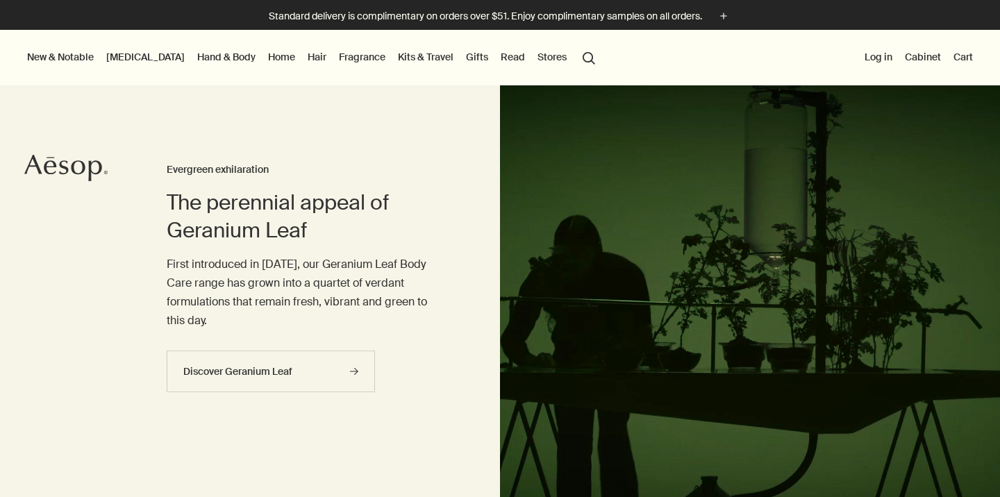
scroll to position [38, 0]
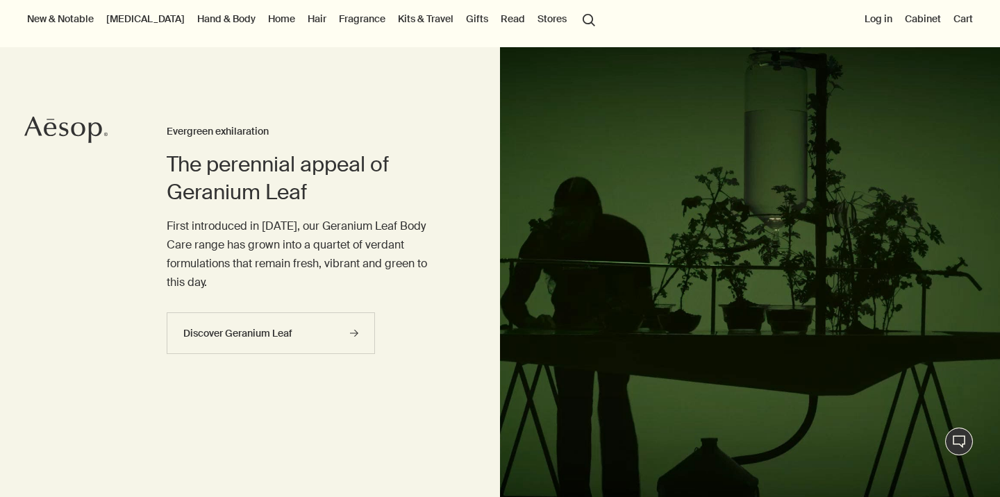
click at [576, 23] on button "search Search" at bounding box center [588, 19] width 25 height 26
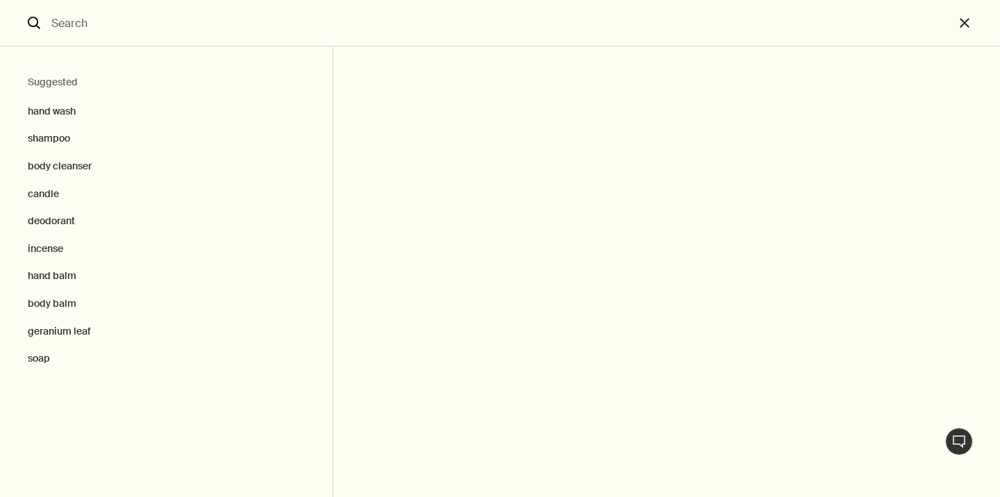
click at [560, 23] on input "Search" at bounding box center [500, 23] width 908 height 46
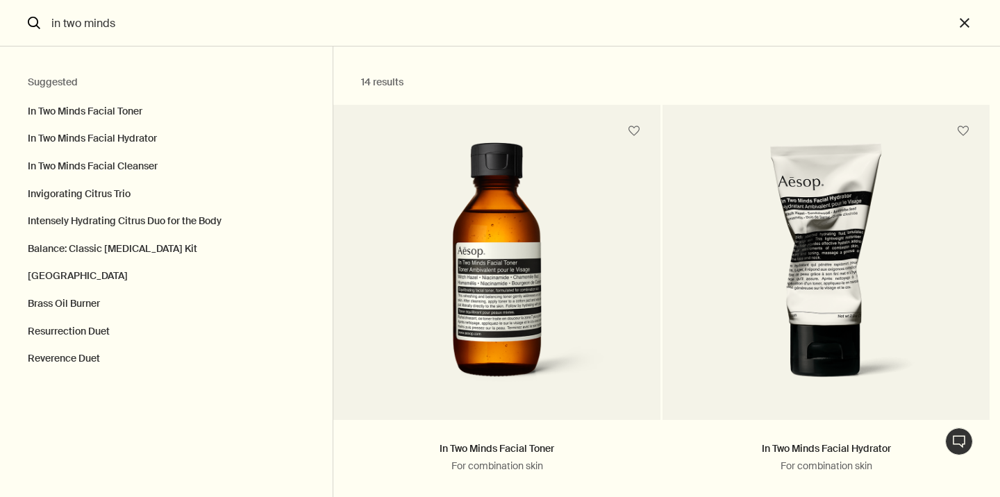
click at [217, 22] on input "in two minds" at bounding box center [500, 23] width 908 height 46
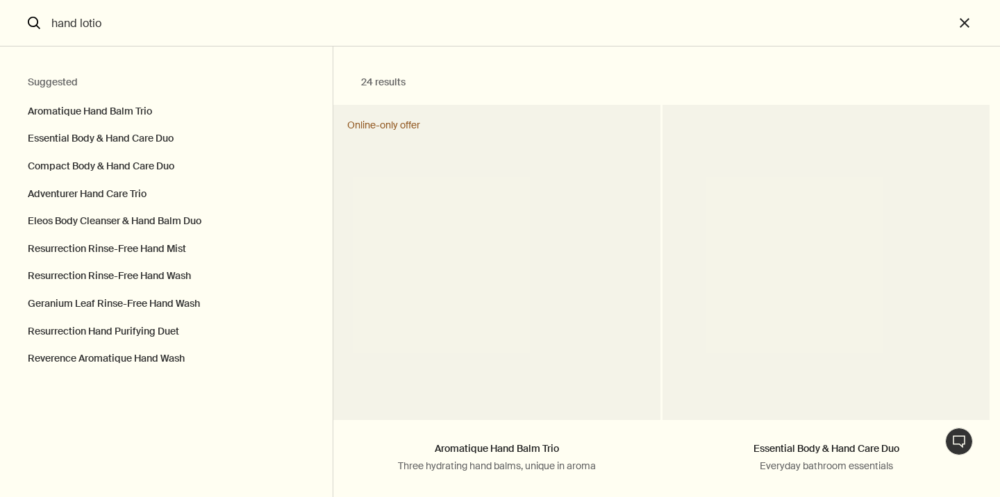
type input "hand lotion"
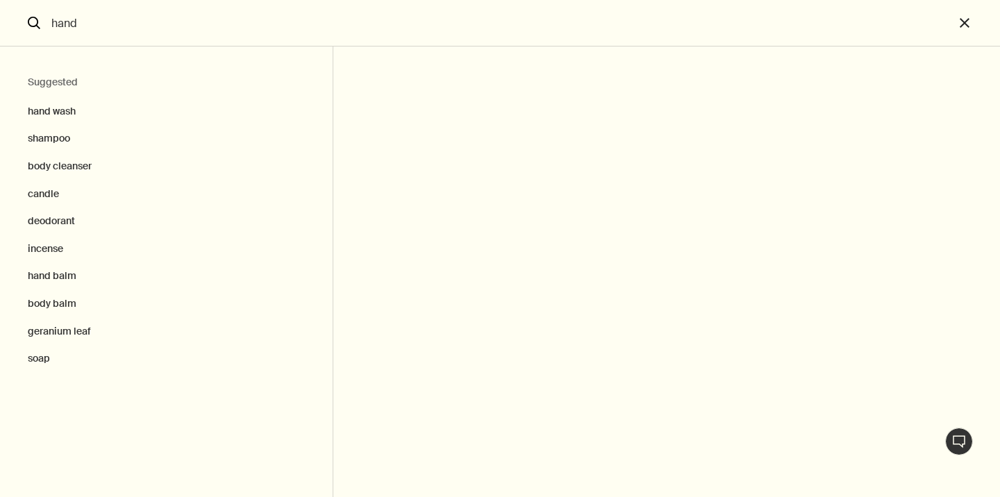
type input "hand"
click at [966, 28] on button "close" at bounding box center [977, 23] width 46 height 47
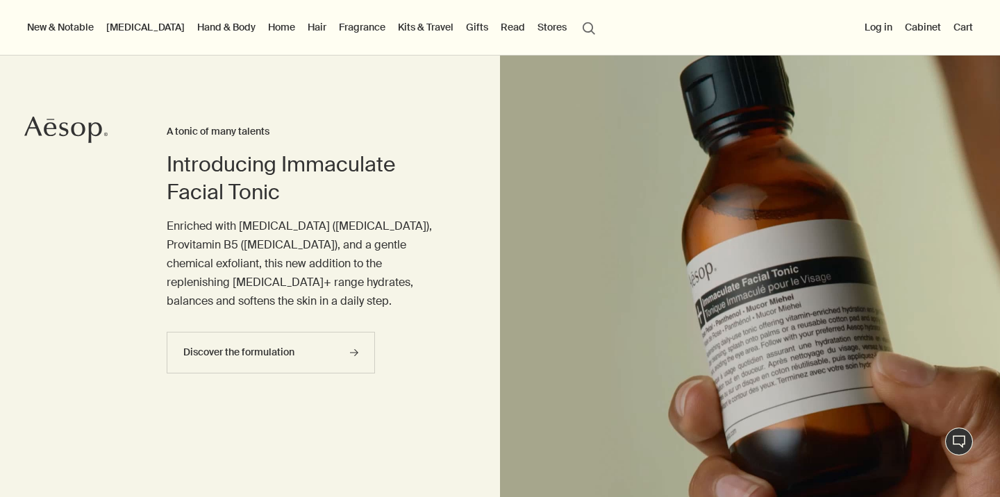
click at [576, 30] on button "search Search" at bounding box center [588, 27] width 25 height 26
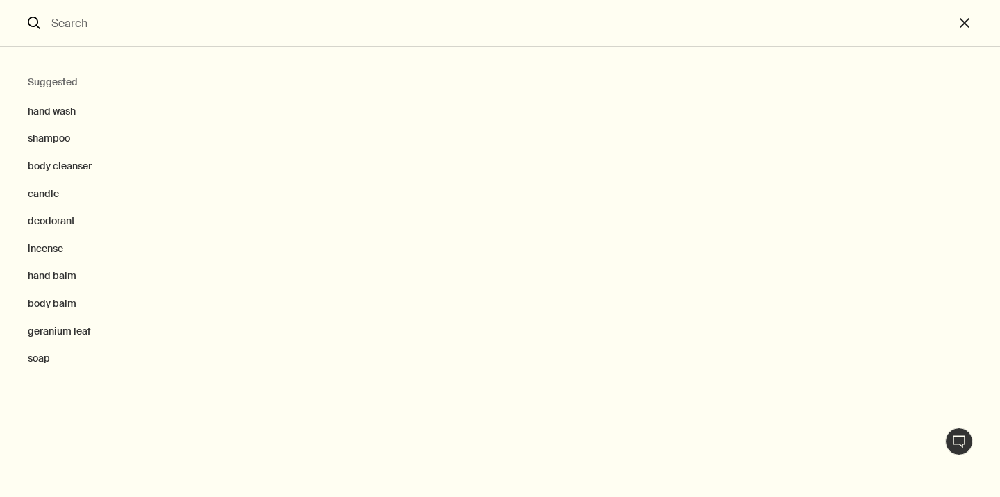
click at [387, 20] on input "Search" at bounding box center [500, 23] width 908 height 46
click at [296, 19] on input "Search" at bounding box center [500, 23] width 908 height 46
click at [966, 26] on button "close" at bounding box center [977, 23] width 46 height 47
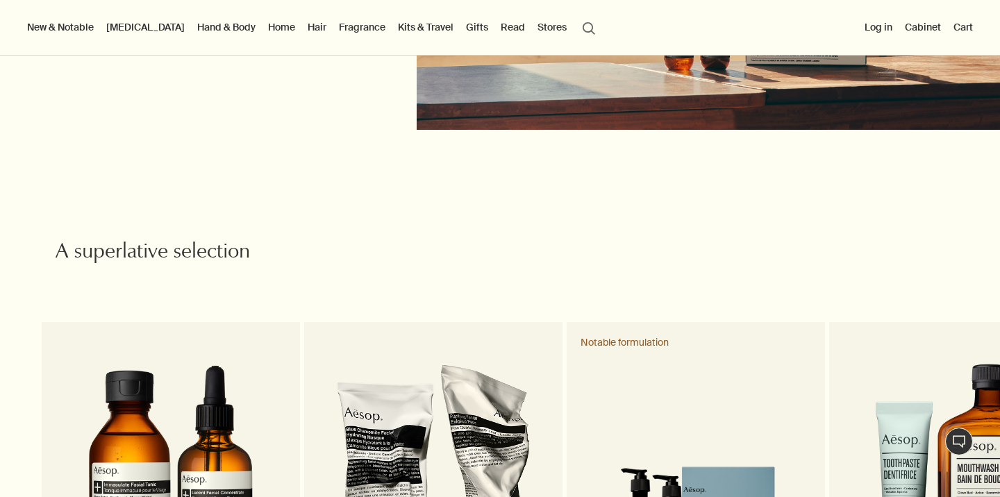
scroll to position [2190, 0]
